Goal: Task Accomplishment & Management: Manage account settings

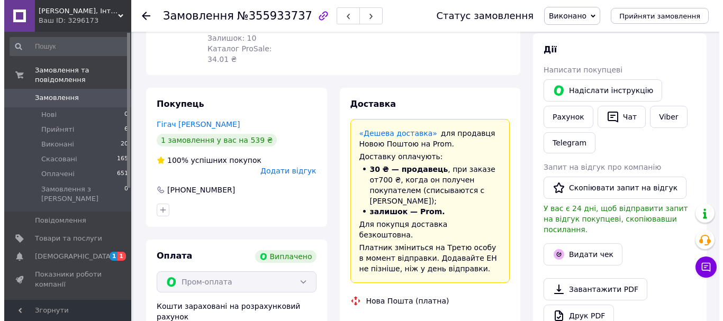
scroll to position [212, 0]
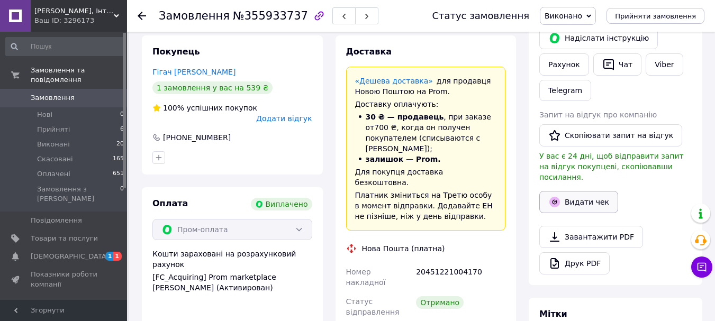
click at [577, 192] on button "Видати чек" at bounding box center [578, 202] width 79 height 22
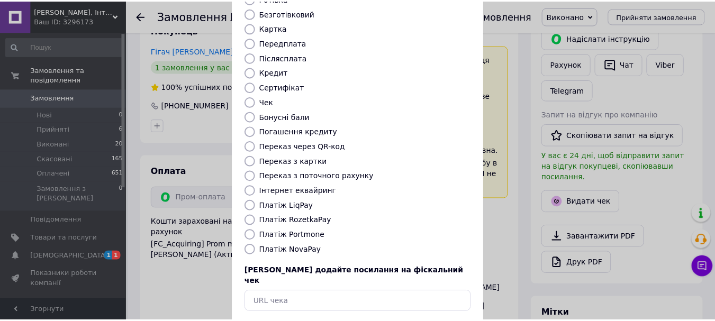
scroll to position [106, 0]
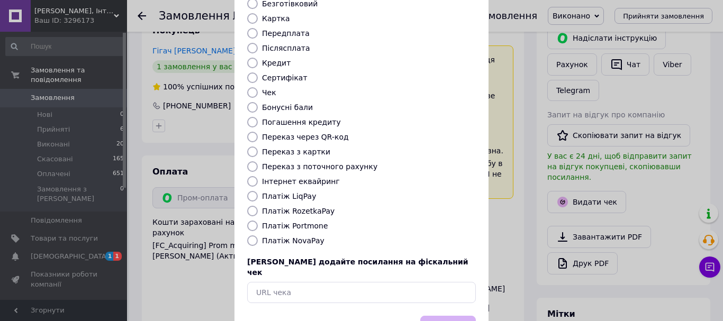
click at [317, 207] on label "Платіж RozetkaPay" at bounding box center [298, 211] width 73 height 8
click at [258, 206] on input "Платіж RozetkaPay" at bounding box center [252, 211] width 11 height 11
radio input "true"
click at [445, 316] on button "Вибрати" at bounding box center [448, 327] width 56 height 23
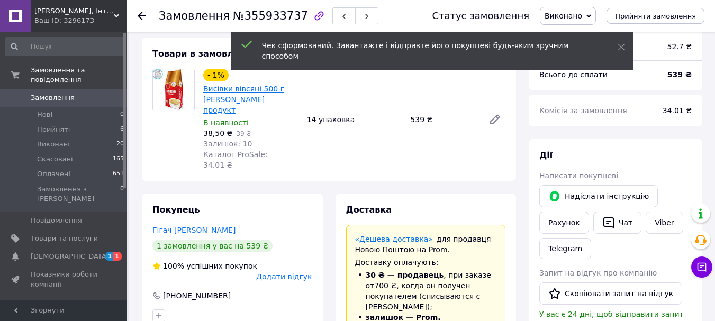
scroll to position [53, 0]
click at [144, 14] on icon at bounding box center [142, 16] width 8 height 8
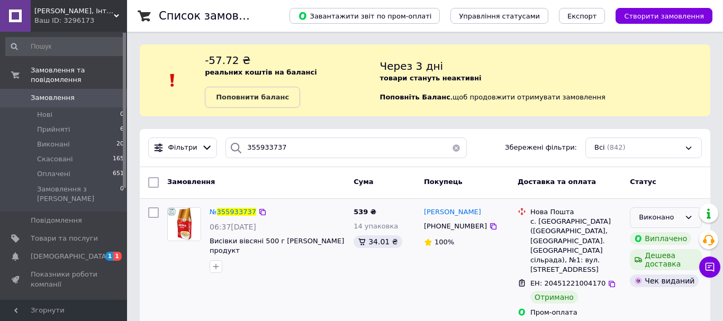
click at [681, 215] on div "Виконано" at bounding box center [666, 217] width 72 height 21
click at [659, 276] on li "Оплачено" at bounding box center [665, 279] width 71 height 20
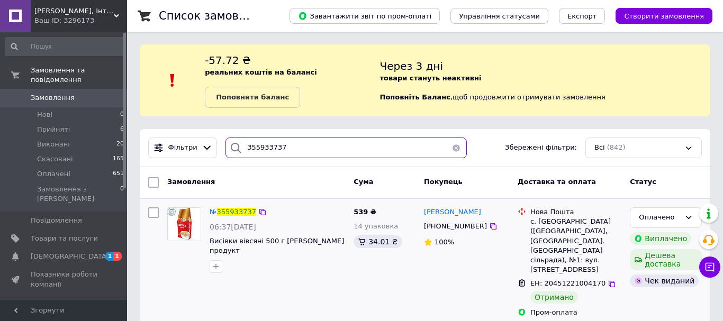
drag, startPoint x: 282, startPoint y: 148, endPoint x: 225, endPoint y: 153, distance: 56.9
click at [225, 153] on div "355933737" at bounding box center [345, 148] width 241 height 21
paste input "61301"
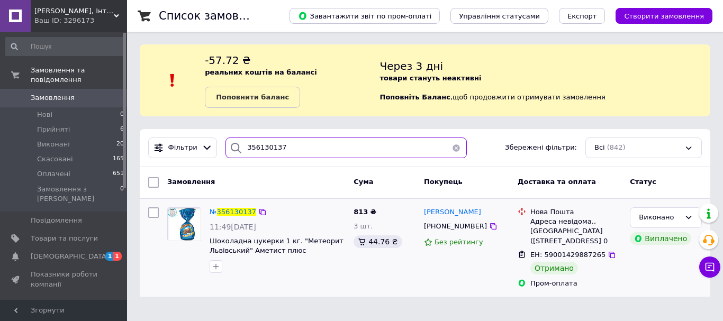
type input "356130137"
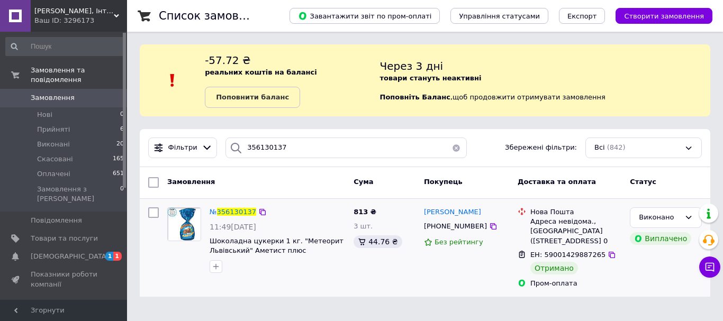
click at [186, 221] on img at bounding box center [184, 224] width 33 height 33
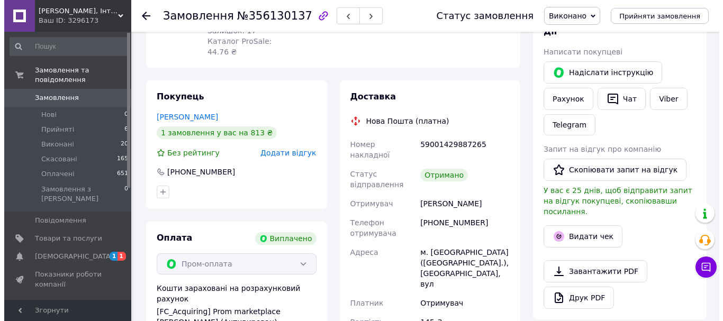
scroll to position [212, 0]
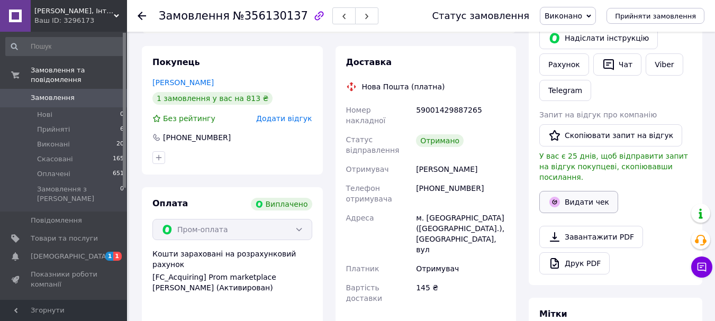
click at [584, 191] on button "Видати чек" at bounding box center [578, 202] width 79 height 22
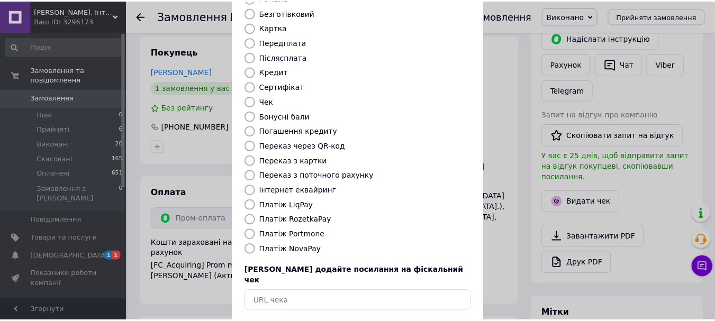
scroll to position [106, 0]
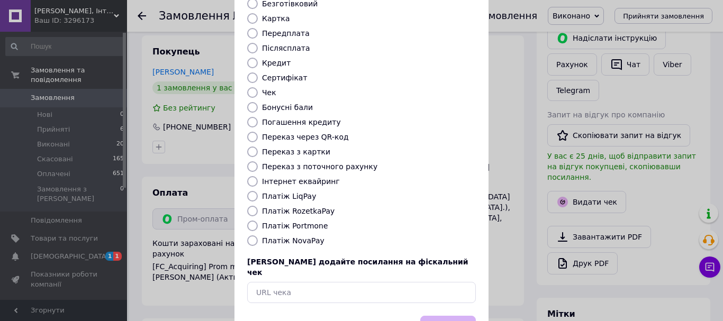
click at [308, 207] on label "Платіж RozetkaPay" at bounding box center [298, 211] width 73 height 8
click at [258, 206] on input "Платіж RozetkaPay" at bounding box center [252, 211] width 11 height 11
radio input "true"
click at [438, 316] on button "Вибрати" at bounding box center [448, 327] width 56 height 23
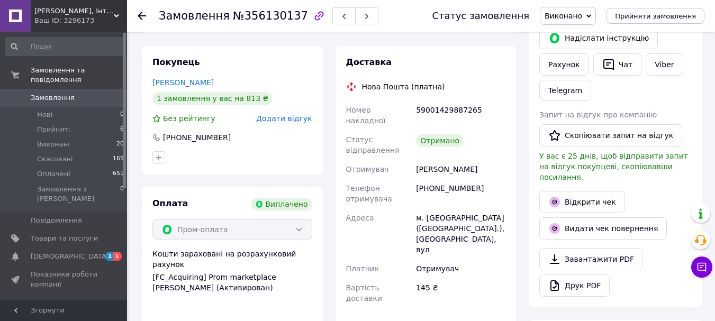
click at [140, 14] on use at bounding box center [142, 16] width 8 height 8
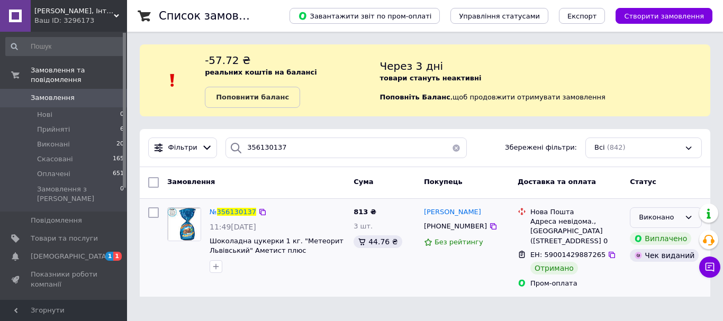
click at [678, 216] on div "Виконано" at bounding box center [659, 217] width 41 height 11
click at [656, 275] on li "Оплачено" at bounding box center [665, 279] width 71 height 20
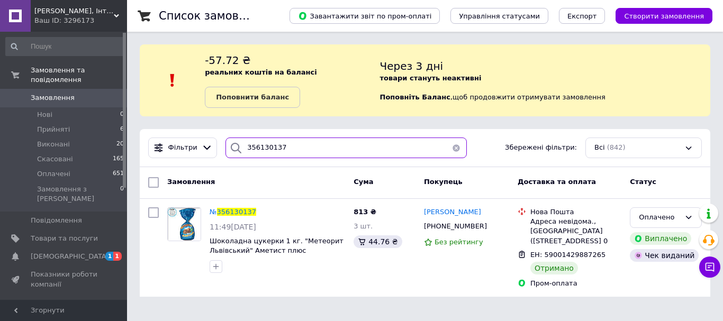
drag, startPoint x: 332, startPoint y: 149, endPoint x: 234, endPoint y: 148, distance: 98.5
click at [234, 148] on div "356130137" at bounding box center [345, 148] width 241 height 21
paste input "5902586"
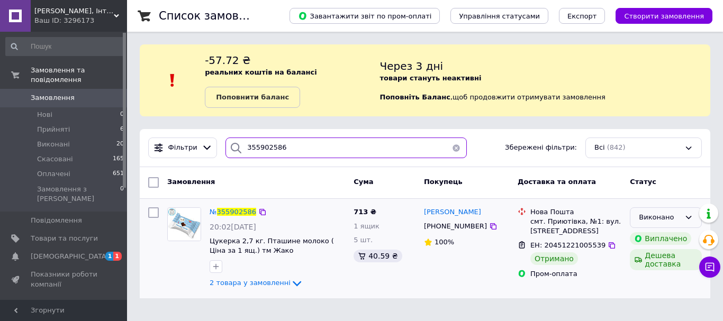
type input "355902586"
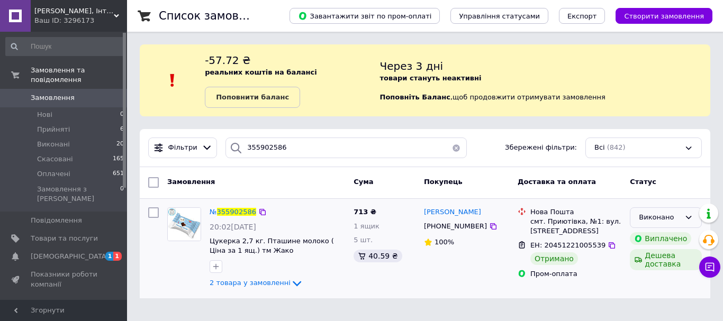
click at [661, 221] on div "Виконано" at bounding box center [659, 217] width 41 height 11
click at [654, 279] on li "Оплачено" at bounding box center [665, 279] width 71 height 20
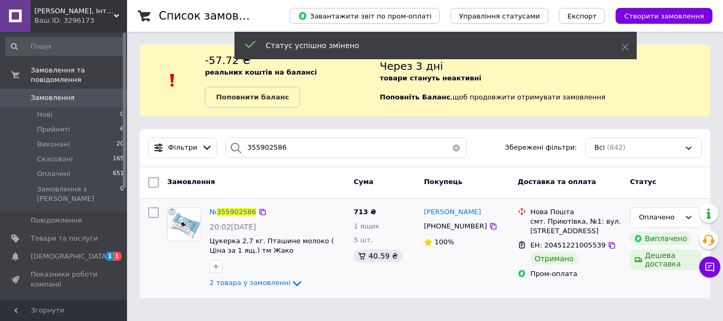
click at [184, 224] on img at bounding box center [184, 224] width 33 height 33
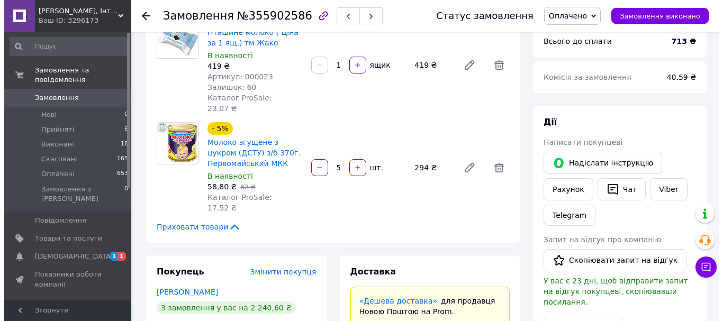
scroll to position [159, 0]
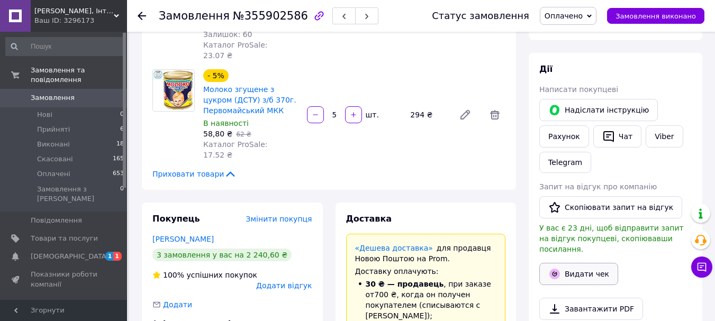
click at [593, 264] on button "Видати чек" at bounding box center [578, 274] width 79 height 22
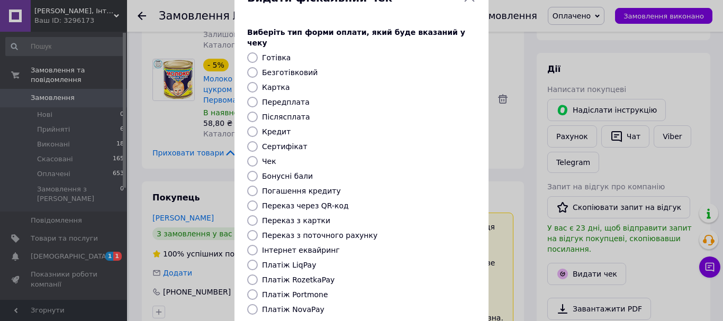
scroll to position [53, 0]
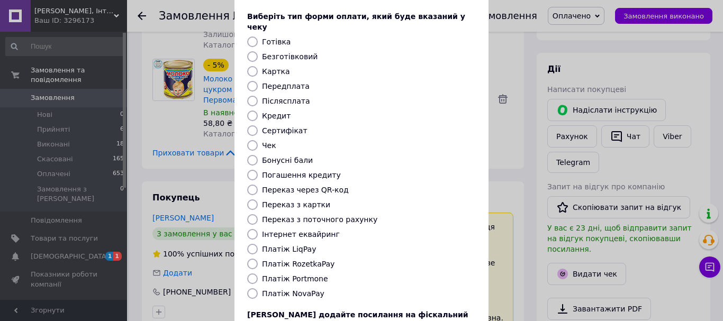
click at [307, 260] on label "Платіж RozetkaPay" at bounding box center [298, 264] width 73 height 8
click at [258, 259] on input "Платіж RozetkaPay" at bounding box center [252, 264] width 11 height 11
radio input "true"
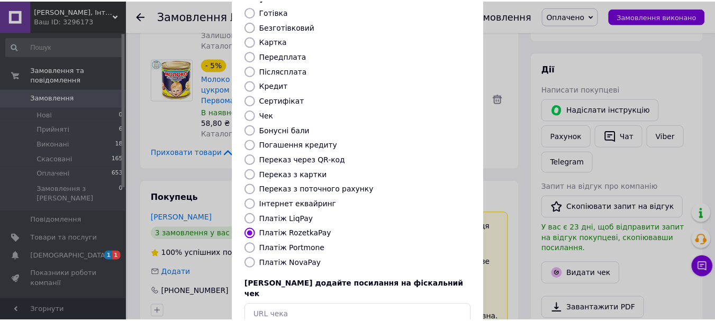
scroll to position [133, 0]
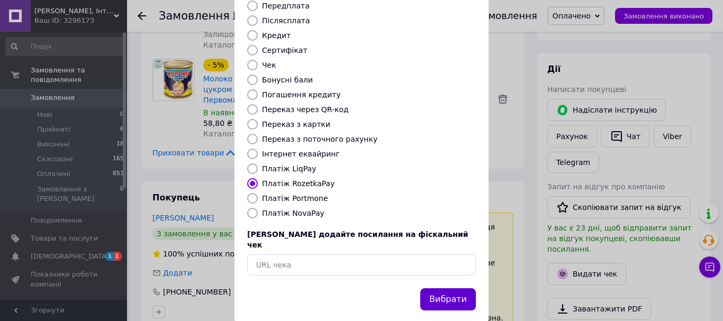
click at [446, 288] on button "Вибрати" at bounding box center [448, 299] width 56 height 23
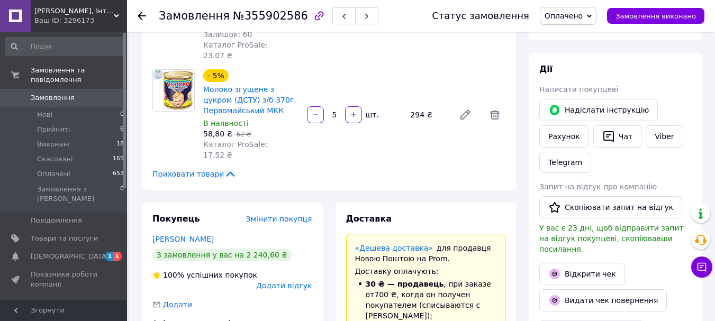
click at [142, 14] on icon at bounding box center [142, 16] width 8 height 8
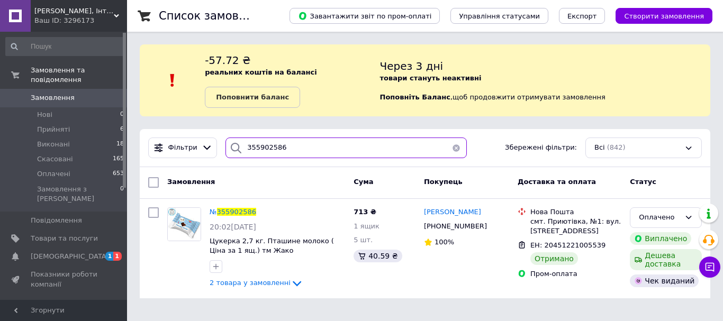
drag, startPoint x: 283, startPoint y: 149, endPoint x: 225, endPoint y: 149, distance: 57.7
click at [225, 149] on div "355902586" at bounding box center [345, 148] width 241 height 21
paste input "6106660"
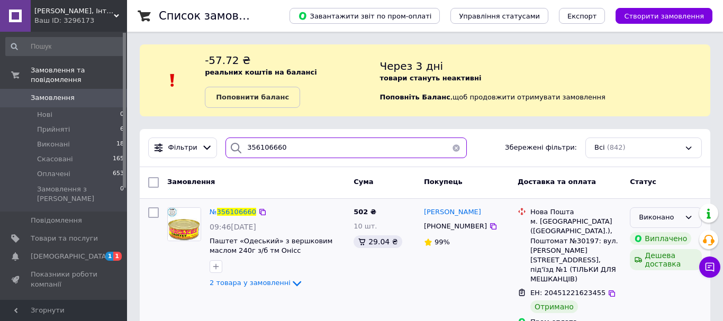
type input "356106660"
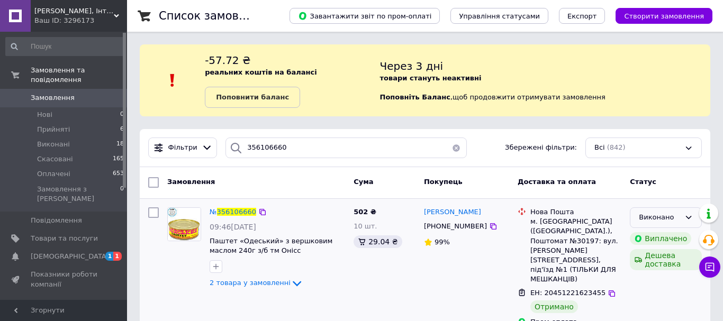
click at [678, 216] on div "Виконано" at bounding box center [659, 217] width 41 height 11
click at [663, 274] on li "Оплачено" at bounding box center [665, 279] width 71 height 20
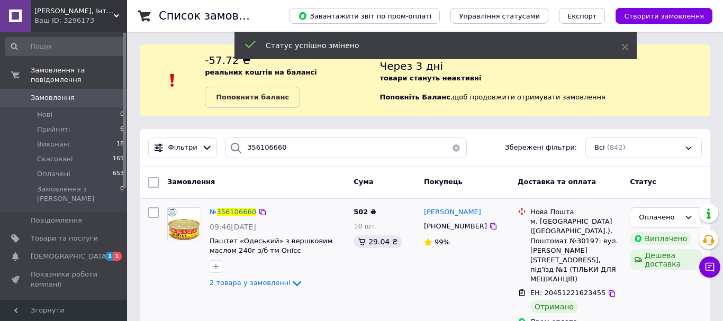
click at [174, 218] on img at bounding box center [184, 224] width 33 height 33
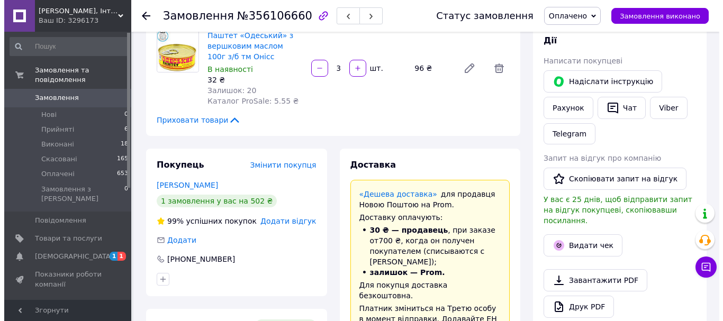
scroll to position [212, 0]
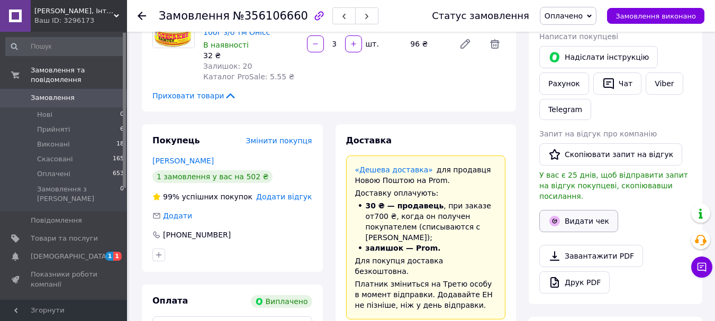
click at [585, 210] on button "Видати чек" at bounding box center [578, 221] width 79 height 22
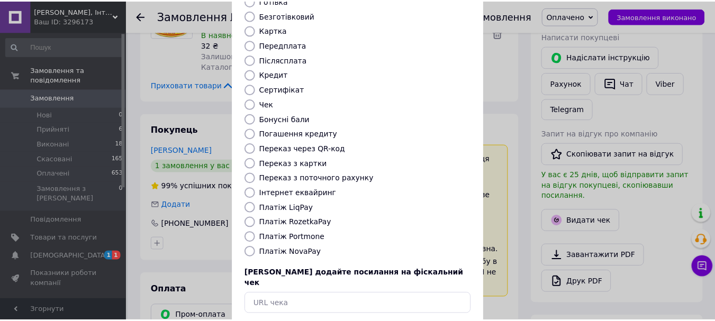
scroll to position [106, 0]
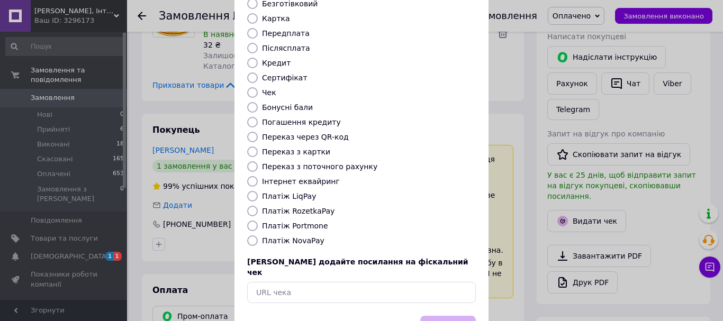
click at [308, 207] on label "Платіж RozetkaPay" at bounding box center [298, 211] width 73 height 8
click at [258, 206] on input "Платіж RozetkaPay" at bounding box center [252, 211] width 11 height 11
radio input "true"
click at [446, 316] on button "Вибрати" at bounding box center [448, 327] width 56 height 23
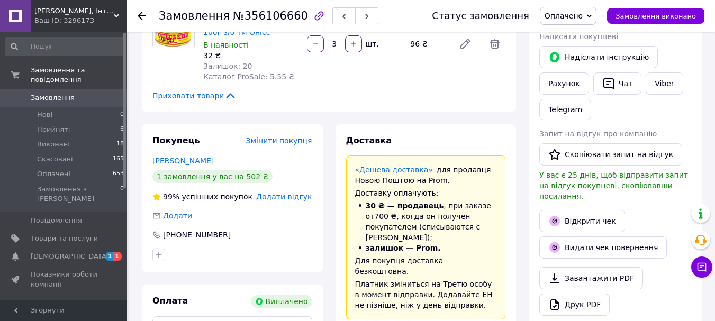
click at [144, 17] on icon at bounding box center [142, 16] width 8 height 8
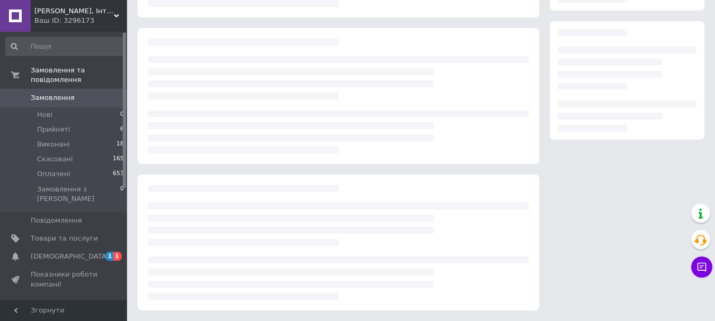
scroll to position [162, 0]
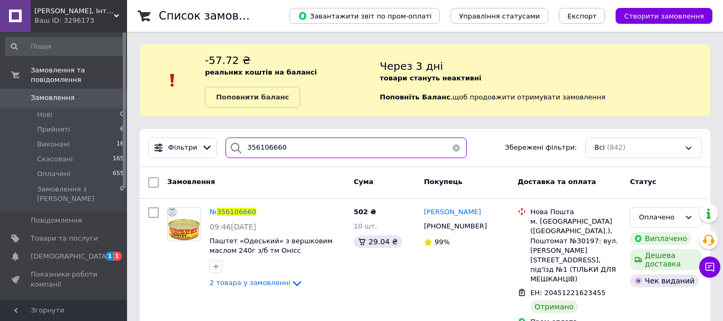
drag, startPoint x: 312, startPoint y: 147, endPoint x: 220, endPoint y: 141, distance: 92.3
click at [221, 141] on div "356106660" at bounding box center [346, 148] width 250 height 21
paste input "5890866"
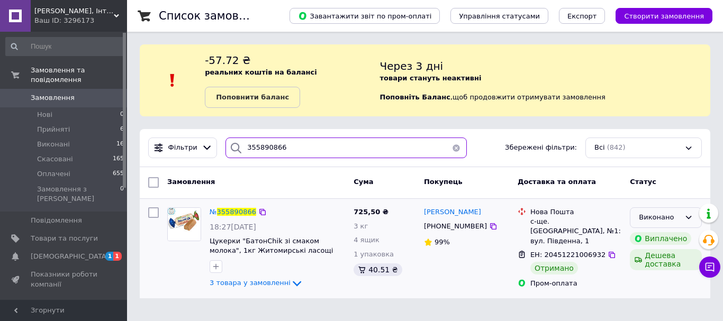
type input "355890866"
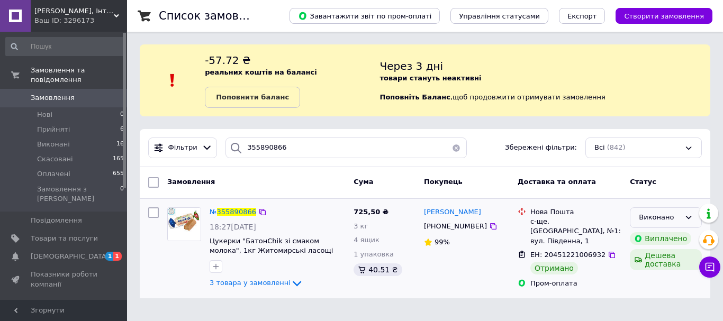
click at [679, 214] on div "Виконано" at bounding box center [659, 217] width 41 height 11
click at [657, 279] on li "Оплачено" at bounding box center [665, 279] width 71 height 20
click at [182, 214] on img at bounding box center [184, 224] width 33 height 33
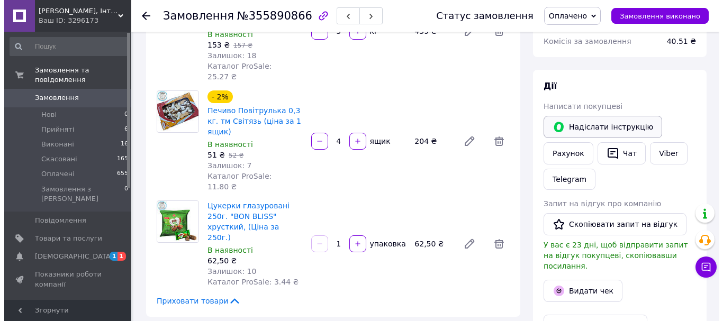
scroll to position [212, 0]
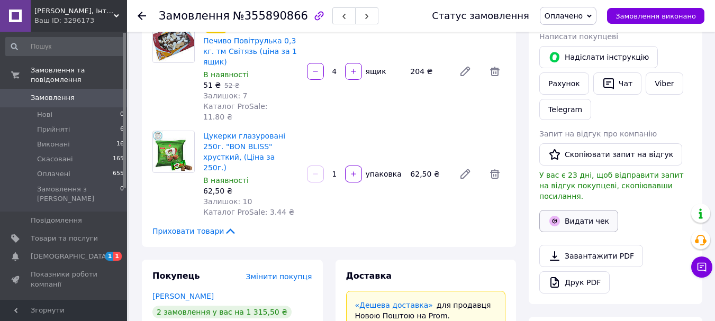
click at [582, 210] on button "Видати чек" at bounding box center [578, 221] width 79 height 22
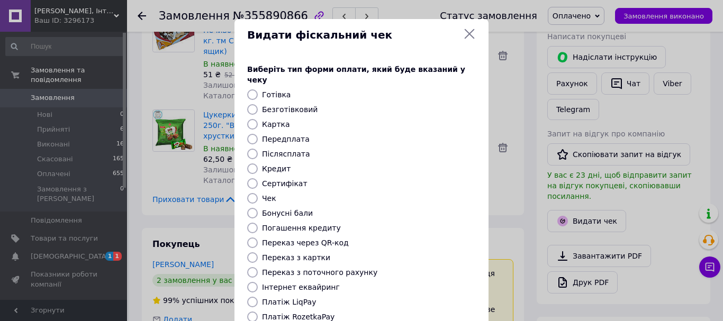
scroll to position [53, 0]
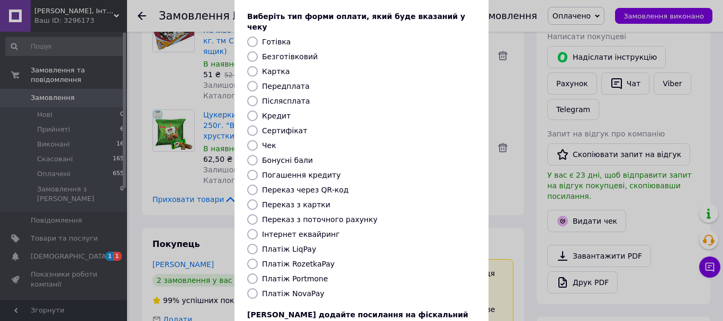
click at [303, 260] on label "Платіж RozetkaPay" at bounding box center [298, 264] width 73 height 8
click at [258, 259] on input "Платіж RozetkaPay" at bounding box center [252, 264] width 11 height 11
radio input "true"
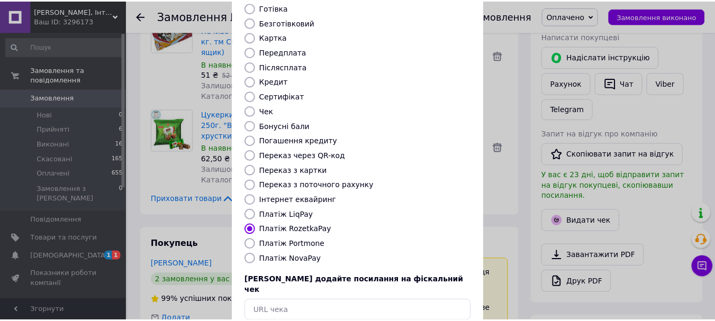
scroll to position [106, 0]
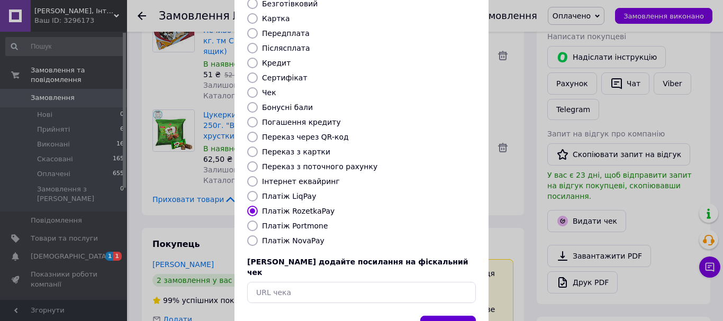
click at [453, 316] on button "Вибрати" at bounding box center [448, 327] width 56 height 23
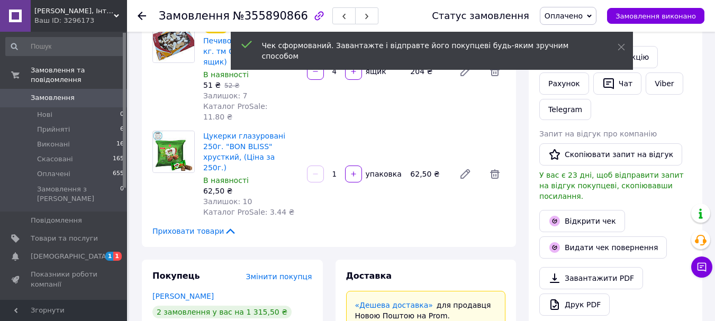
click at [140, 15] on icon at bounding box center [142, 16] width 8 height 8
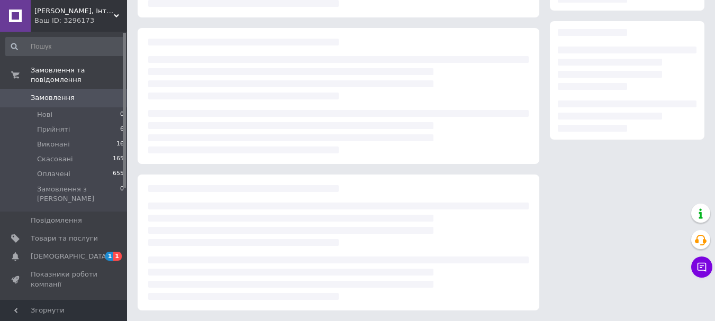
scroll to position [162, 0]
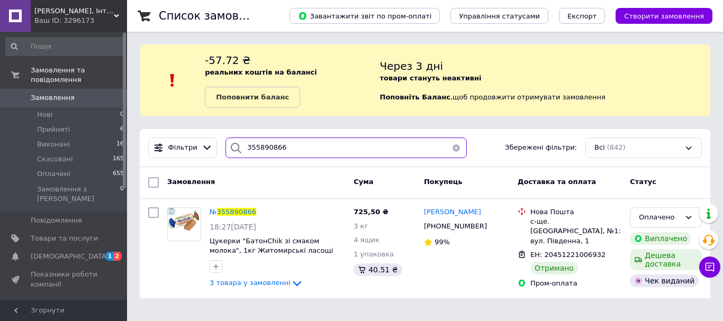
drag, startPoint x: 286, startPoint y: 148, endPoint x: 236, endPoint y: 146, distance: 49.8
click at [236, 146] on div "355890866" at bounding box center [345, 148] width 241 height 21
paste input "93259"
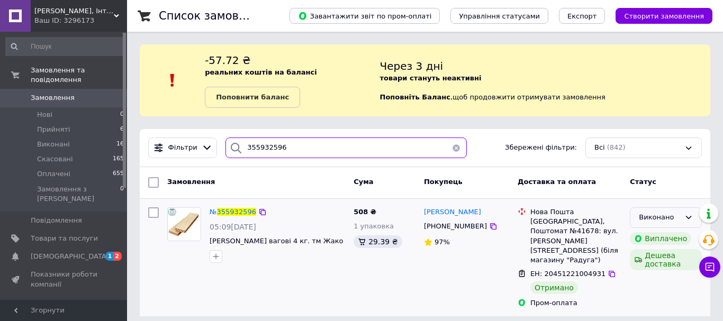
type input "355932596"
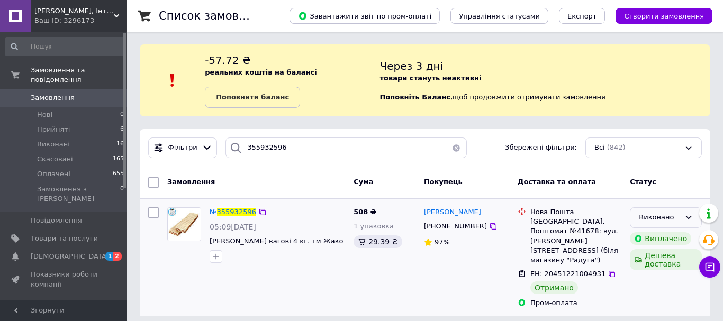
click at [686, 216] on icon at bounding box center [689, 217] width 6 height 3
click at [653, 276] on li "Оплачено" at bounding box center [665, 279] width 71 height 20
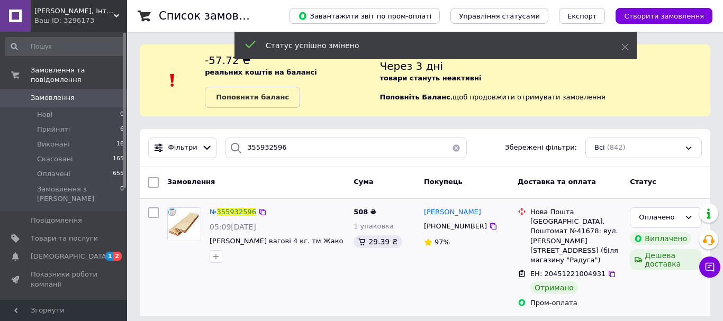
click at [181, 223] on img at bounding box center [184, 224] width 33 height 33
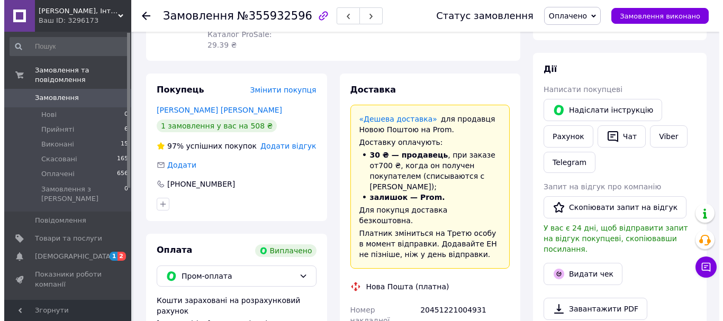
scroll to position [80, 0]
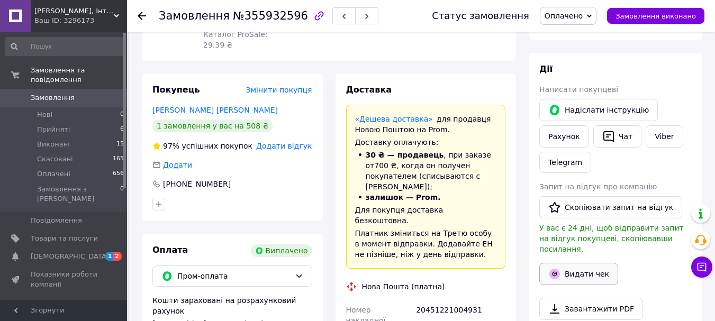
click at [586, 263] on button "Видати чек" at bounding box center [578, 274] width 79 height 22
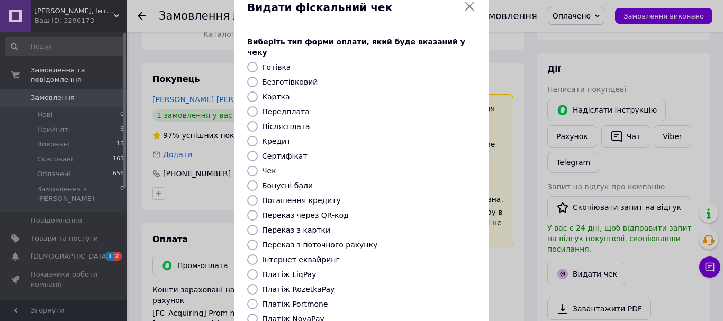
scroll to position [53, 0]
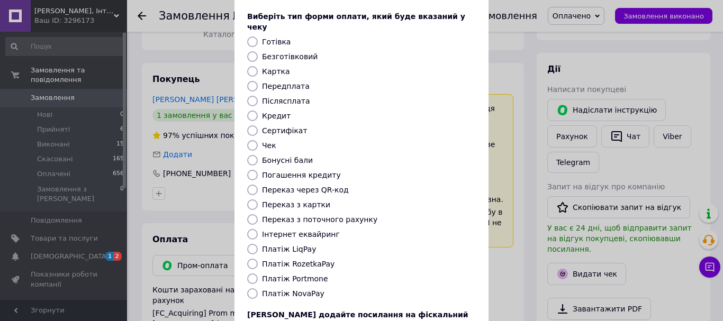
click at [314, 260] on label "Платіж RozetkaPay" at bounding box center [298, 264] width 73 height 8
click at [258, 259] on input "Платіж RozetkaPay" at bounding box center [252, 264] width 11 height 11
radio input "true"
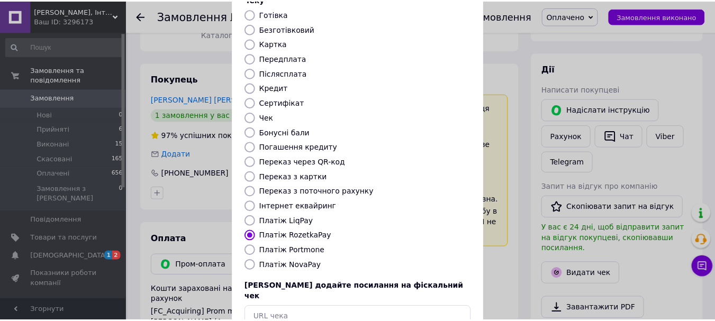
scroll to position [106, 0]
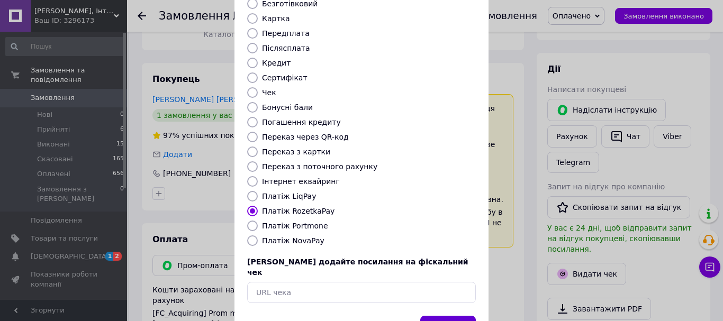
click at [447, 316] on button "Вибрати" at bounding box center [448, 327] width 56 height 23
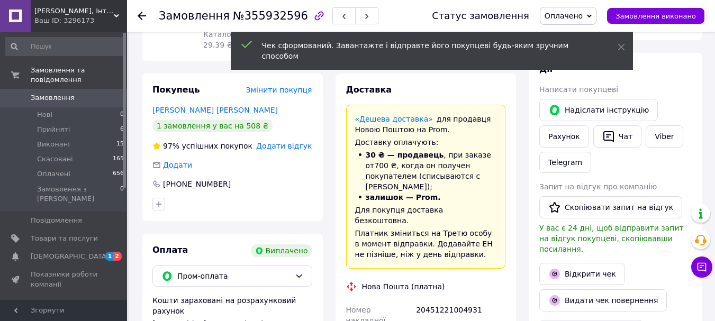
scroll to position [80, 0]
click at [144, 14] on icon at bounding box center [142, 16] width 8 height 8
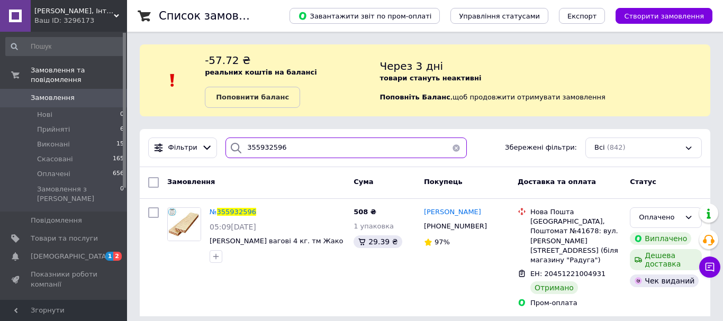
drag, startPoint x: 283, startPoint y: 146, endPoint x: 231, endPoint y: 146, distance: 51.3
click at [231, 146] on div "355932596" at bounding box center [345, 148] width 241 height 21
paste input "792521"
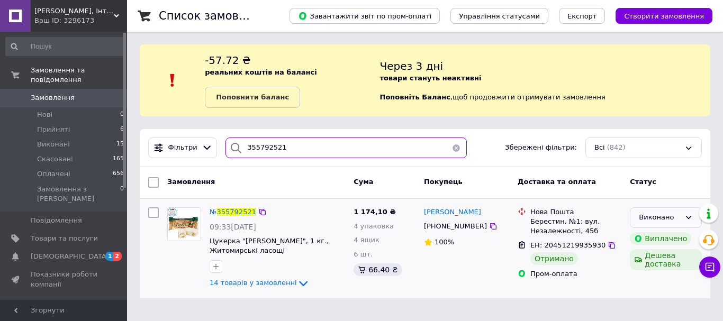
type input "355792521"
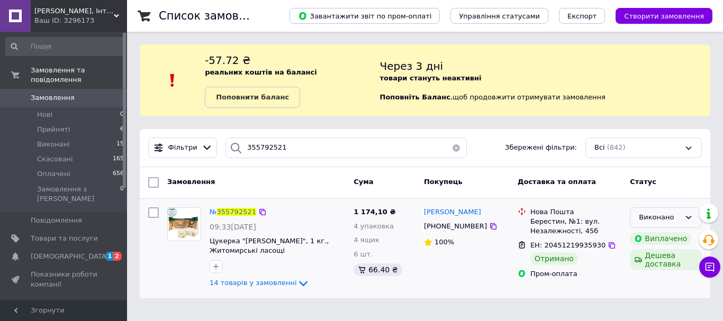
click at [688, 216] on icon at bounding box center [688, 217] width 8 height 8
click at [649, 277] on li "Оплачено" at bounding box center [665, 279] width 71 height 20
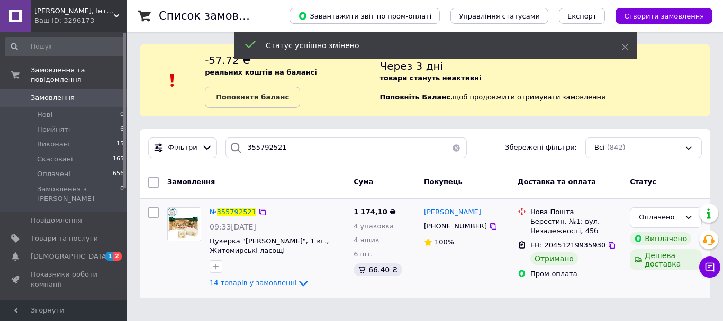
click at [180, 226] on img at bounding box center [184, 224] width 33 height 33
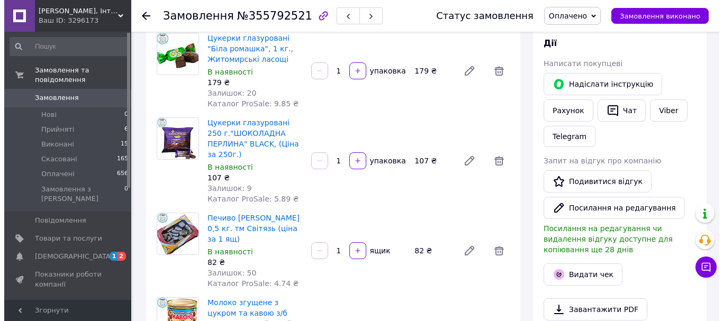
scroll to position [212, 0]
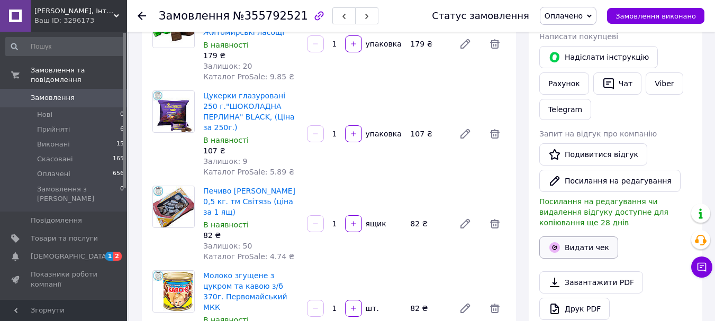
click at [589, 237] on button "Видати чек" at bounding box center [578, 248] width 79 height 22
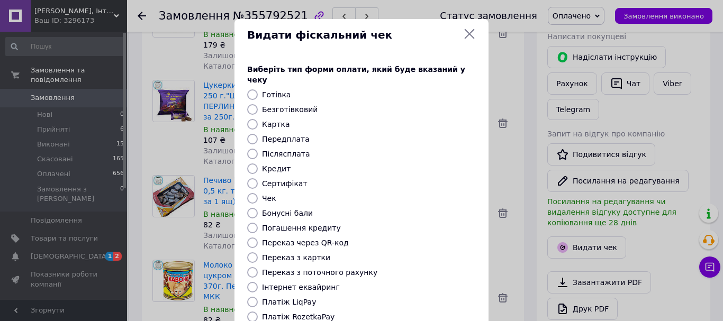
scroll to position [53, 0]
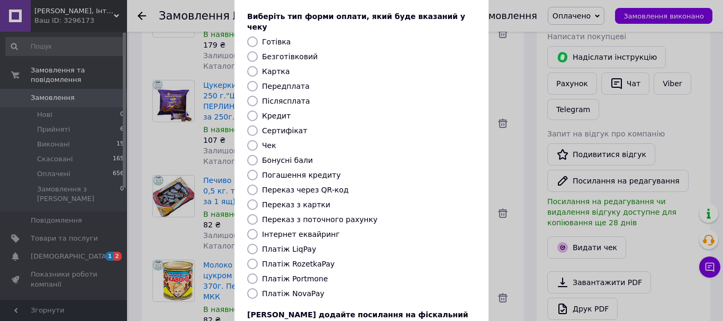
click at [312, 260] on label "Платіж RozetkaPay" at bounding box center [298, 264] width 73 height 8
click at [258, 259] on input "Платіж RozetkaPay" at bounding box center [252, 264] width 11 height 11
radio input "true"
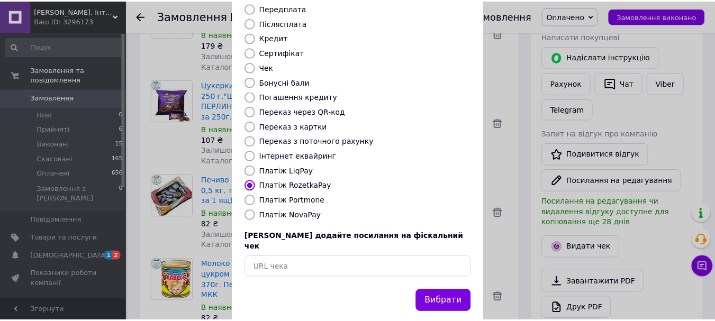
scroll to position [133, 0]
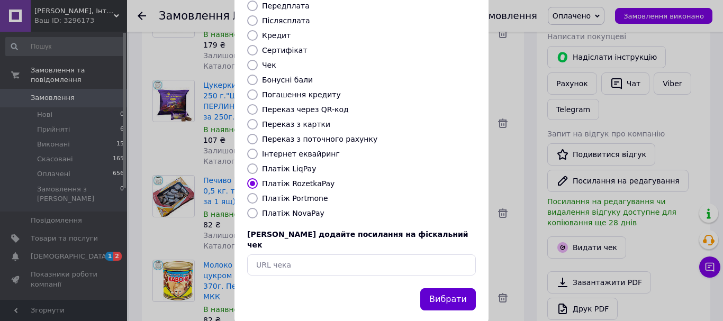
click at [447, 288] on button "Вибрати" at bounding box center [448, 299] width 56 height 23
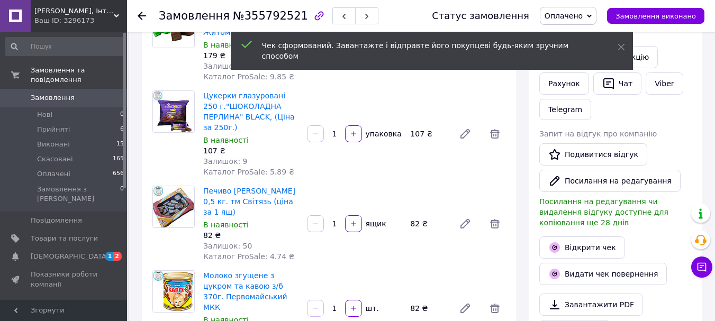
click at [142, 16] on use at bounding box center [142, 16] width 8 height 8
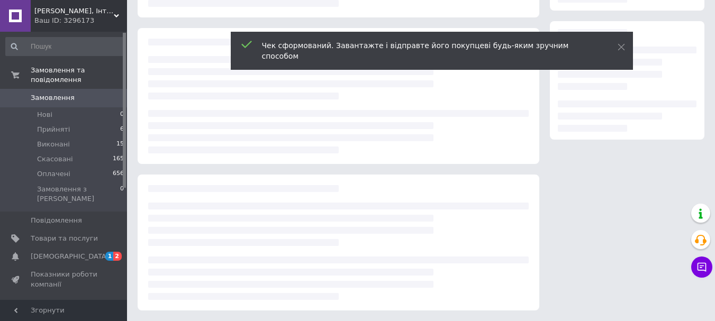
scroll to position [212, 0]
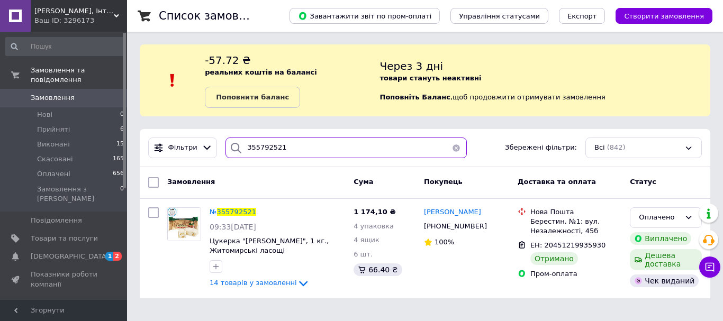
drag, startPoint x: 295, startPoint y: 150, endPoint x: 234, endPoint y: 144, distance: 61.7
click at [234, 144] on div "355792521" at bounding box center [345, 148] width 241 height 21
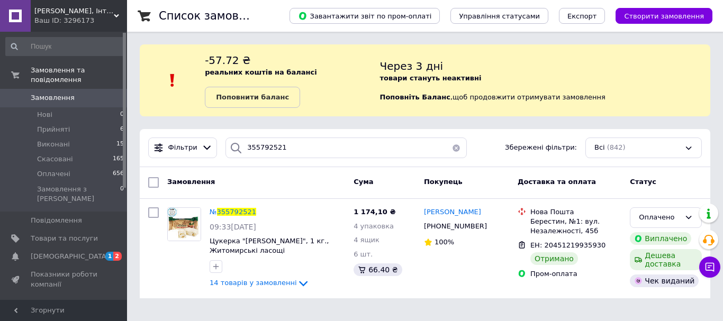
drag, startPoint x: 240, startPoint y: 144, endPoint x: 498, endPoint y: 147, distance: 257.8
click at [498, 147] on div "Фільтри 355792521 Збережені фільтри: Всі (842)" at bounding box center [425, 148] width 562 height 21
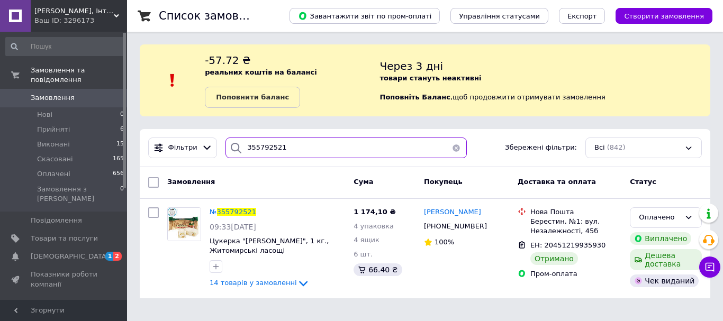
drag, startPoint x: 291, startPoint y: 150, endPoint x: 234, endPoint y: 144, distance: 56.9
click at [234, 144] on div "355792521" at bounding box center [345, 148] width 241 height 21
paste input "947720"
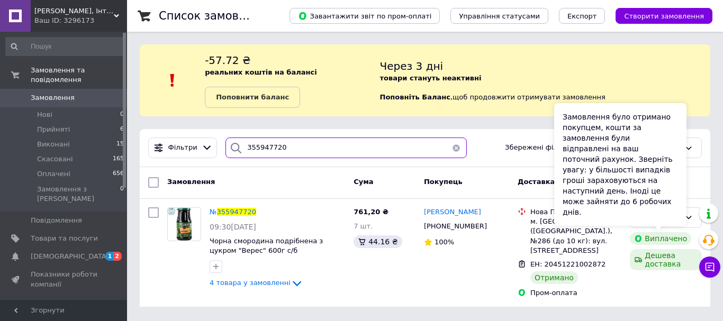
type input "355947720"
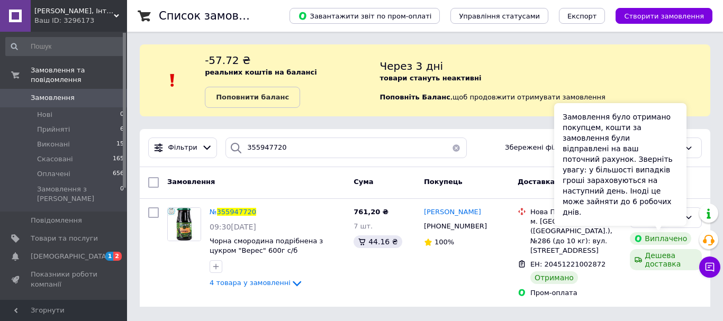
click at [655, 219] on div "Замовлення було отримано покупцем, кошти за замовлення були відправлені на ваш …" at bounding box center [620, 164] width 132 height 123
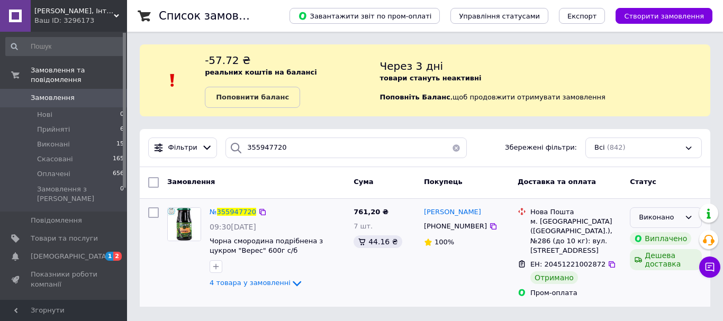
click at [689, 217] on icon at bounding box center [688, 217] width 8 height 8
click at [663, 275] on li "Оплачено" at bounding box center [665, 279] width 71 height 20
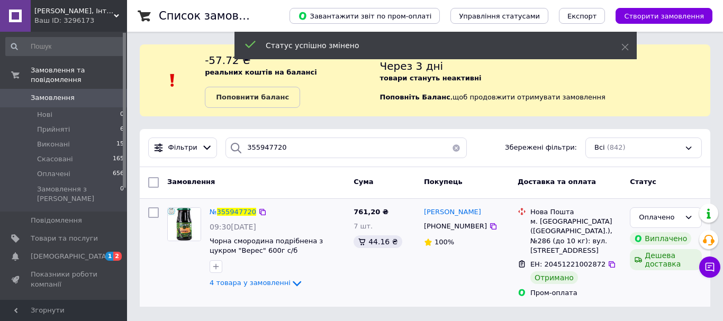
click at [179, 222] on img at bounding box center [184, 224] width 33 height 33
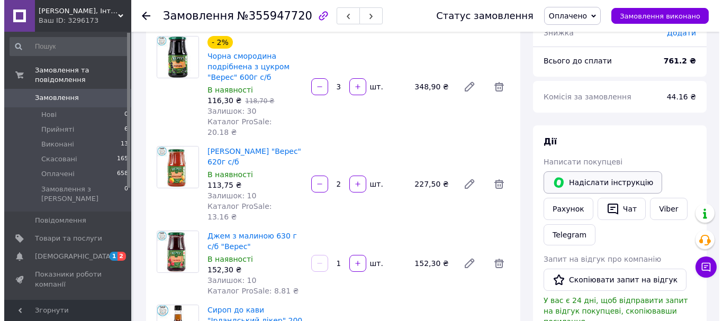
scroll to position [212, 0]
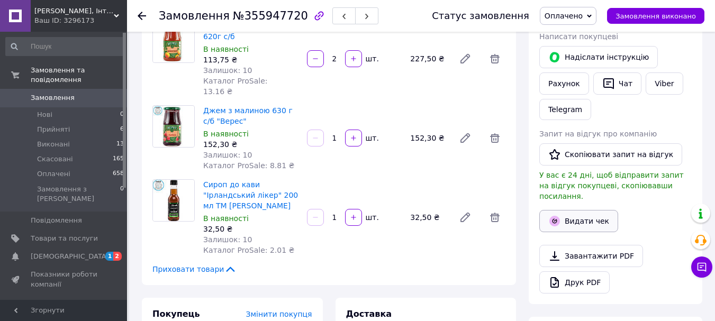
click at [592, 210] on button "Видати чек" at bounding box center [578, 221] width 79 height 22
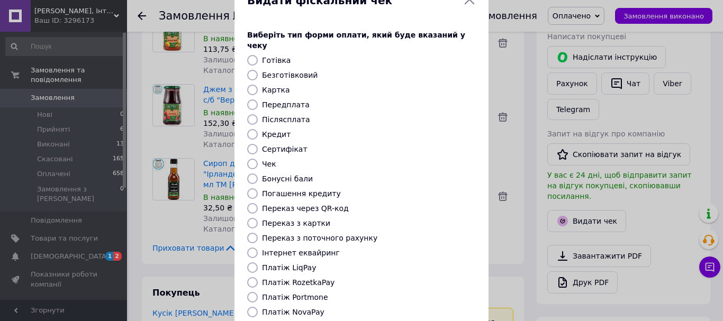
scroll to position [53, 0]
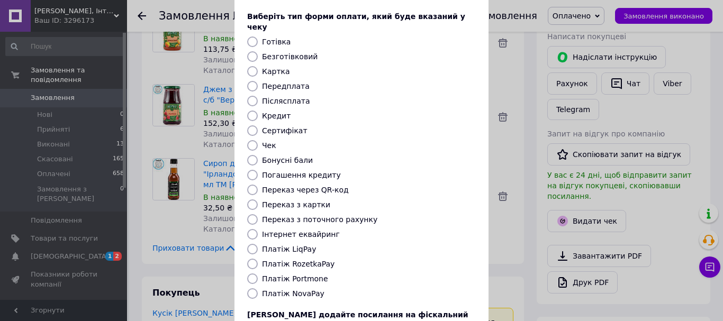
click at [300, 260] on label "Платіж RozetkaPay" at bounding box center [298, 264] width 73 height 8
click at [258, 259] on input "Платіж RozetkaPay" at bounding box center [252, 264] width 11 height 11
radio input "true"
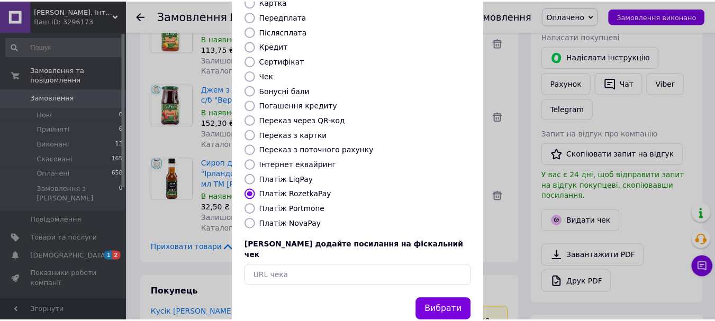
scroll to position [133, 0]
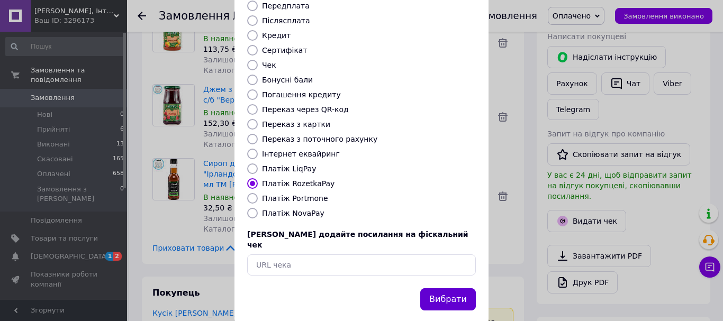
click at [458, 288] on button "Вибрати" at bounding box center [448, 299] width 56 height 23
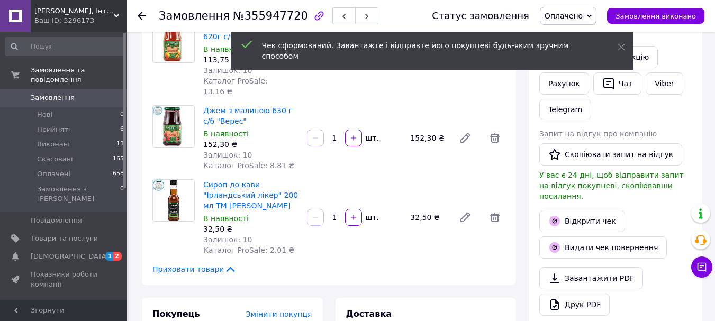
click at [141, 17] on icon at bounding box center [142, 16] width 8 height 8
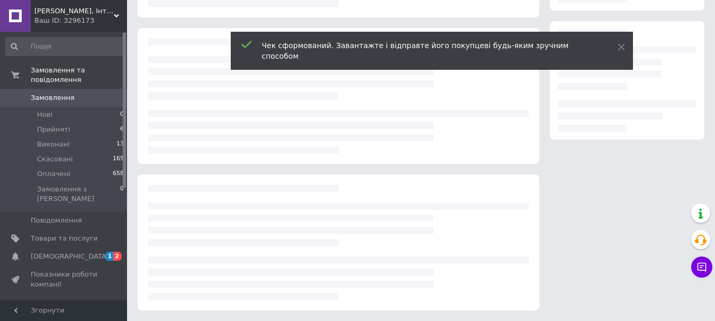
scroll to position [162, 0]
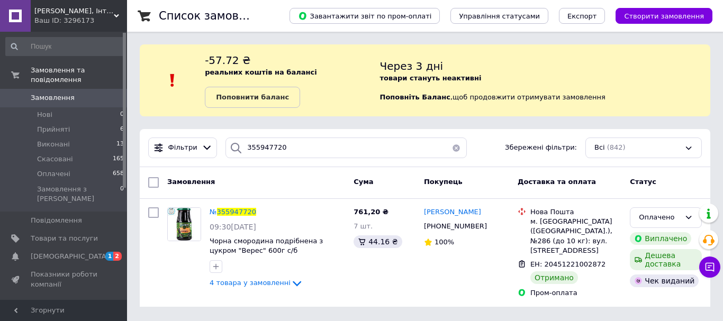
click at [450, 147] on button "button" at bounding box center [456, 148] width 21 height 21
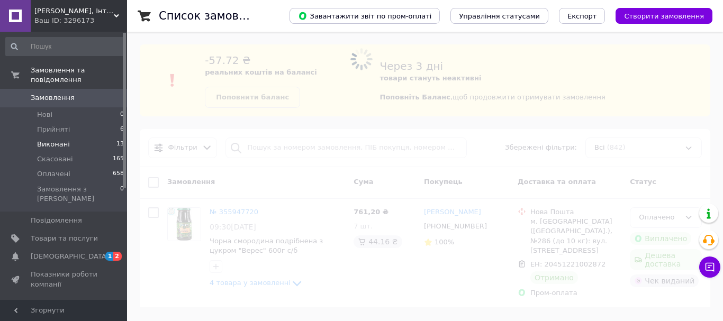
click at [56, 140] on span "Виконані" at bounding box center [53, 145] width 33 height 10
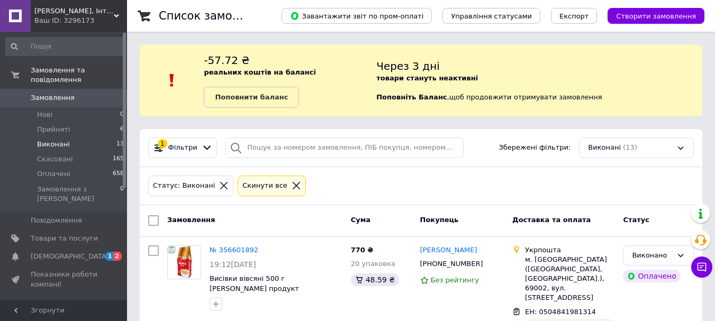
click at [293, 185] on icon at bounding box center [296, 185] width 7 height 7
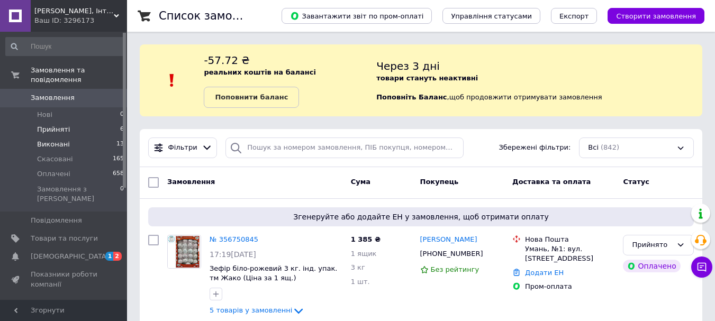
click at [60, 125] on span "Прийняті" at bounding box center [53, 130] width 33 height 10
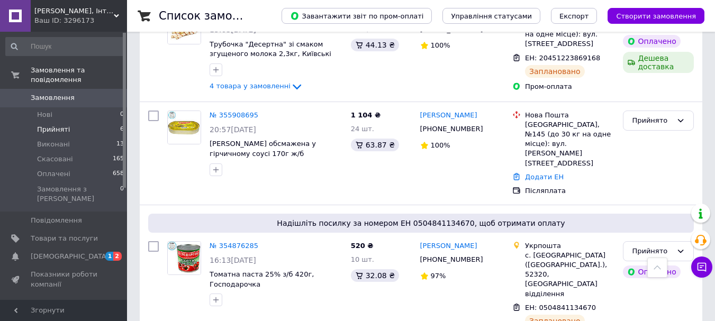
scroll to position [463, 0]
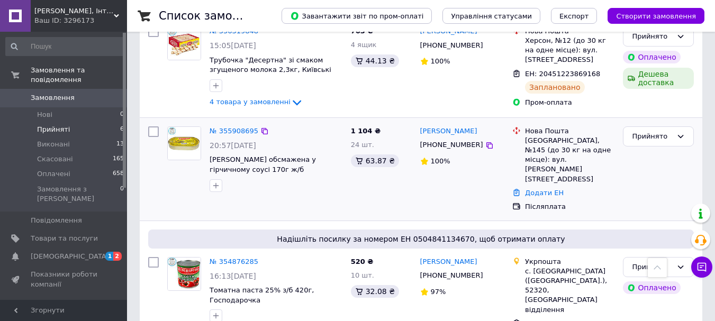
click at [173, 142] on img at bounding box center [184, 143] width 33 height 33
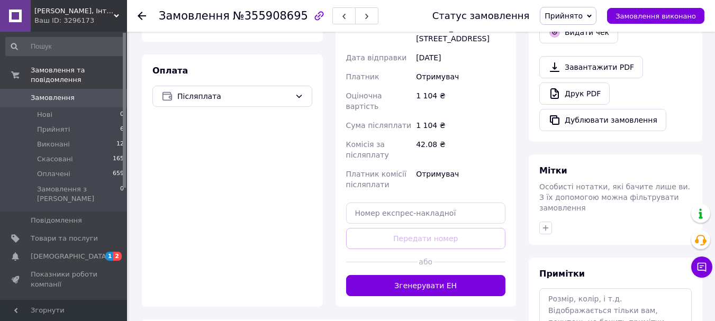
scroll to position [423, 0]
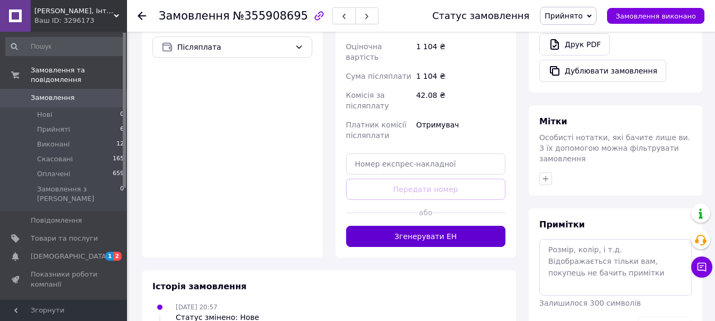
click at [427, 226] on button "Згенерувати ЕН" at bounding box center [426, 236] width 160 height 21
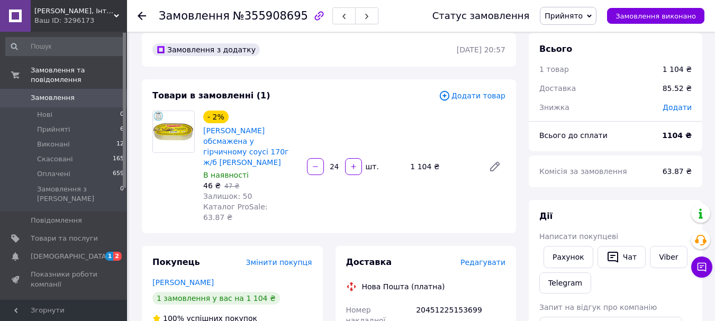
scroll to position [0, 0]
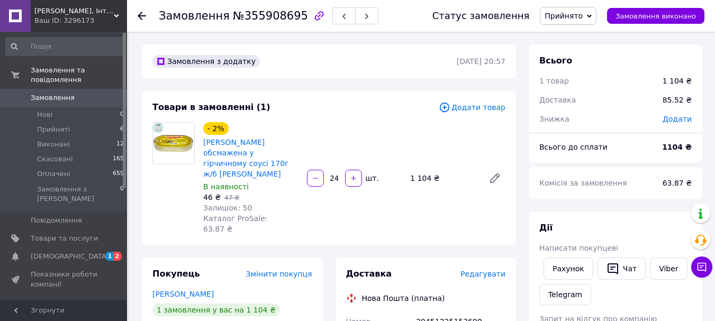
click at [144, 16] on use at bounding box center [142, 16] width 8 height 8
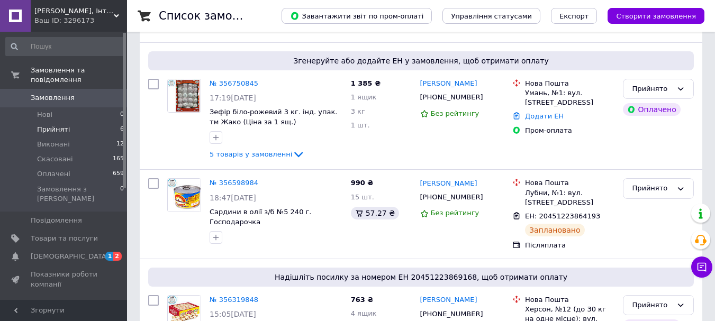
scroll to position [212, 0]
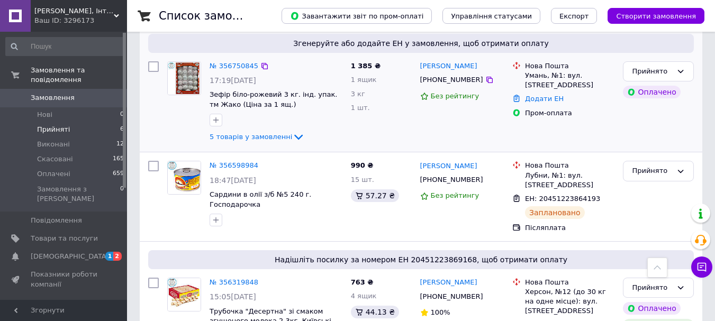
click at [172, 73] on img at bounding box center [184, 78] width 33 height 33
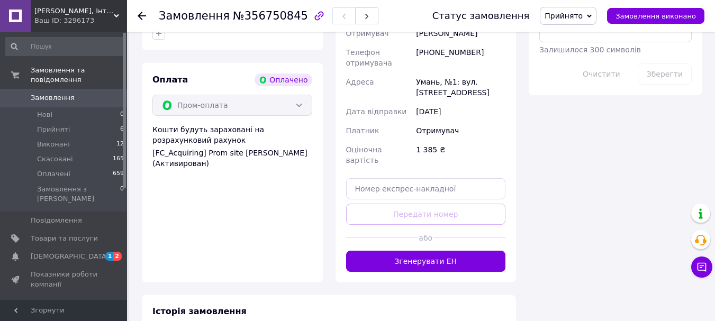
scroll to position [688, 0]
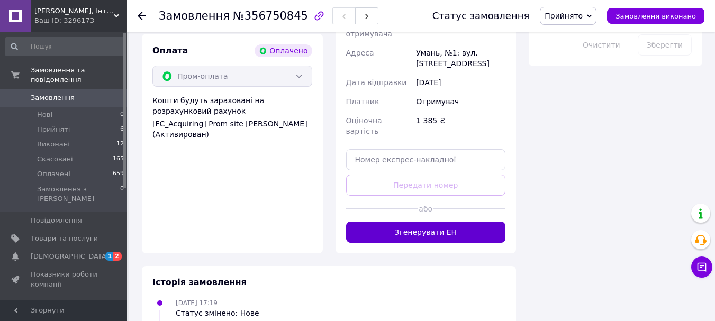
click at [415, 222] on button "Згенерувати ЕН" at bounding box center [426, 232] width 160 height 21
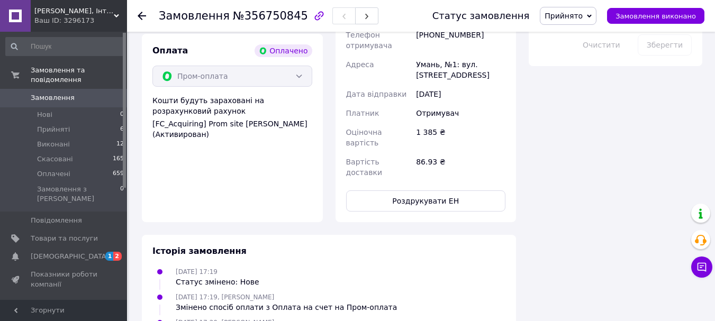
click at [143, 14] on icon at bounding box center [142, 16] width 8 height 8
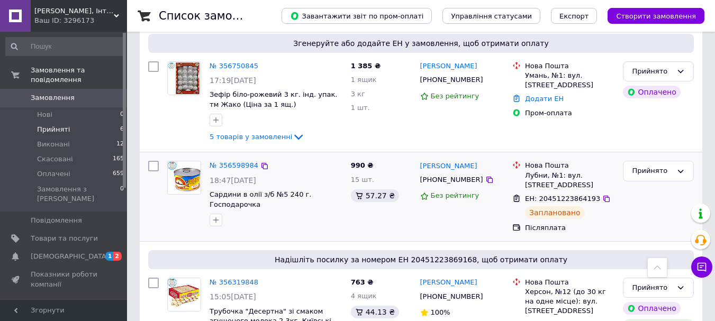
scroll to position [212, 0]
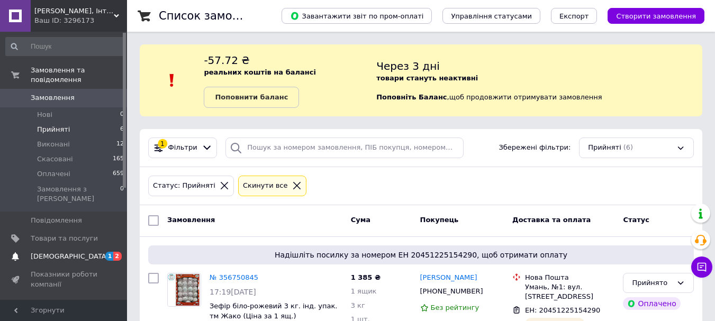
click at [58, 248] on link "[DEMOGRAPHIC_DATA] 1 2" at bounding box center [65, 257] width 130 height 18
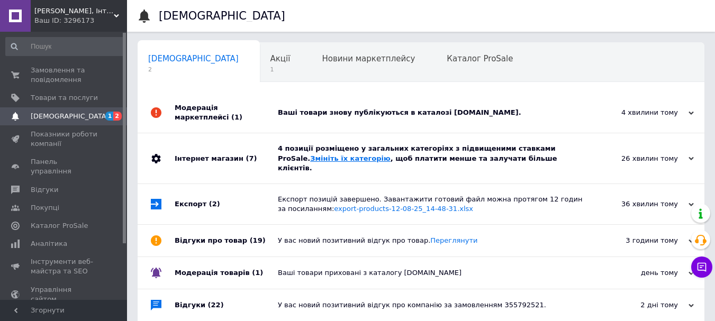
click at [390, 155] on link "Змініть їх категорію" at bounding box center [350, 159] width 80 height 8
